Goal: Task Accomplishment & Management: Manage account settings

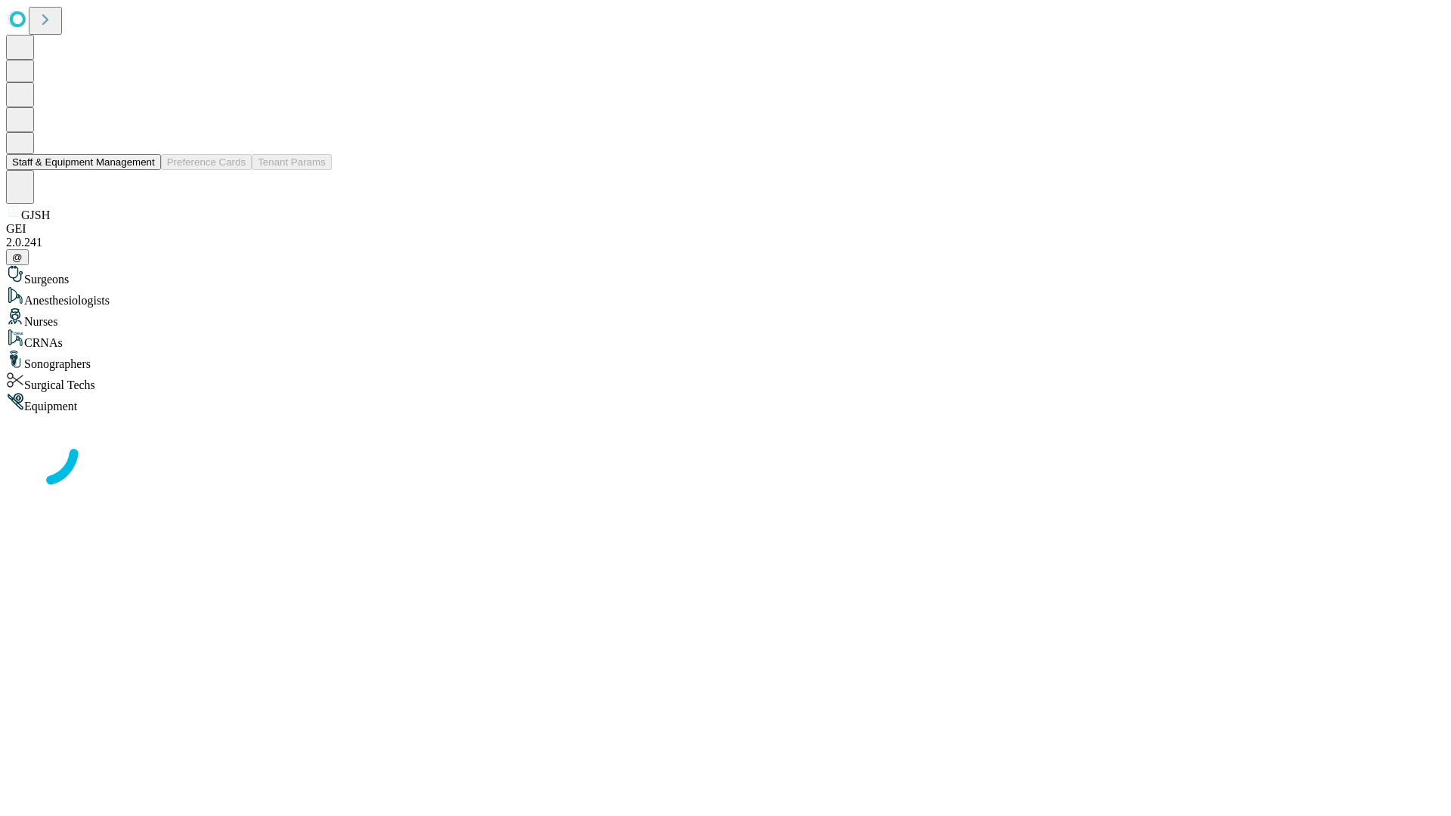
click at [144, 170] on button "Staff & Equipment Management" at bounding box center [83, 162] width 155 height 16
